Goal: Task Accomplishment & Management: Complete application form

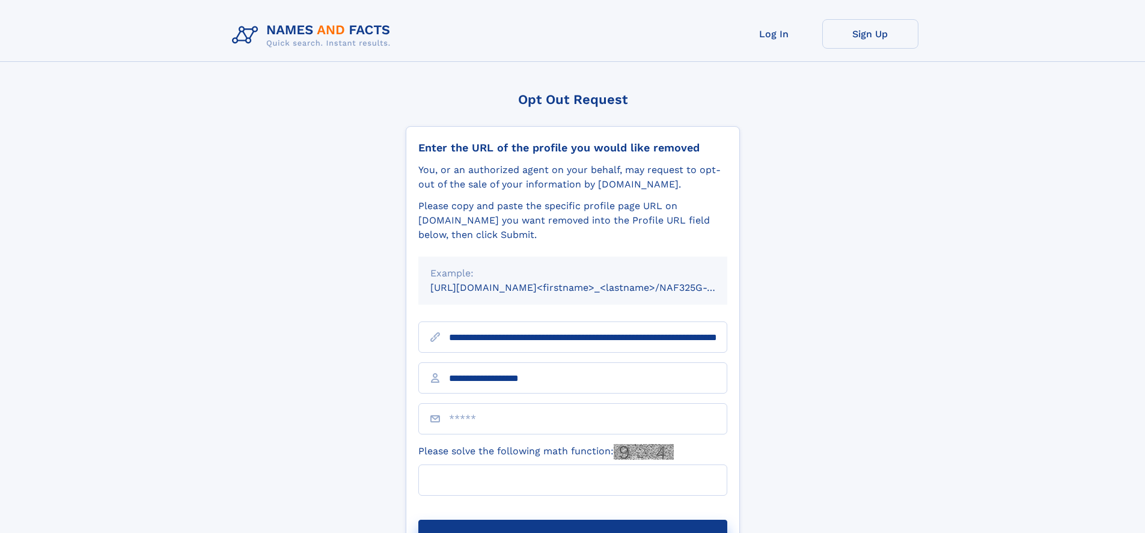
type input "**********"
type input "*"
click at [572, 520] on button "Submit Opt Out Request" at bounding box center [572, 539] width 309 height 38
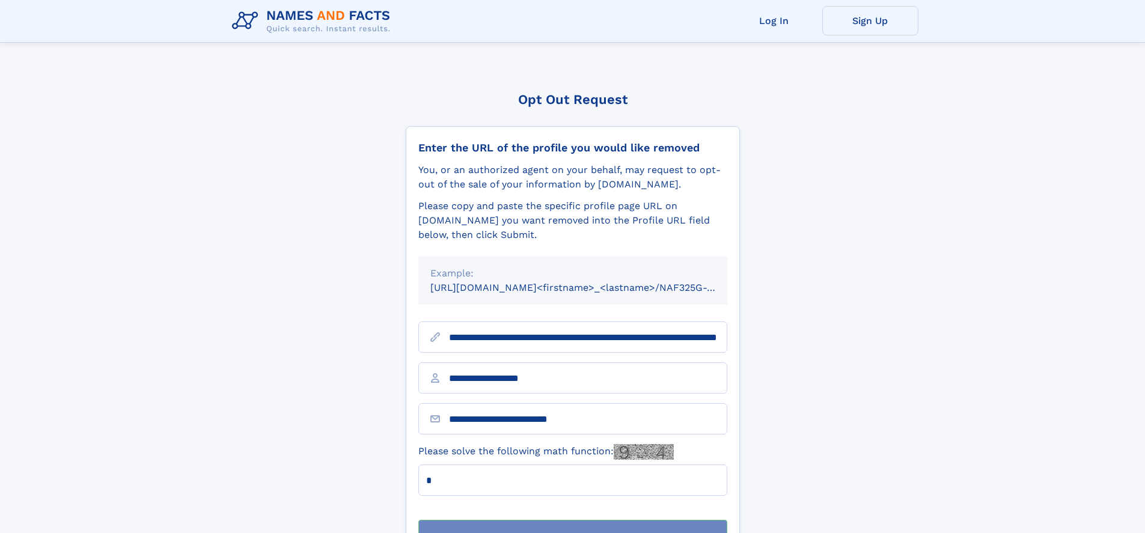
scroll to position [38, 0]
